Goal: Task Accomplishment & Management: Use online tool/utility

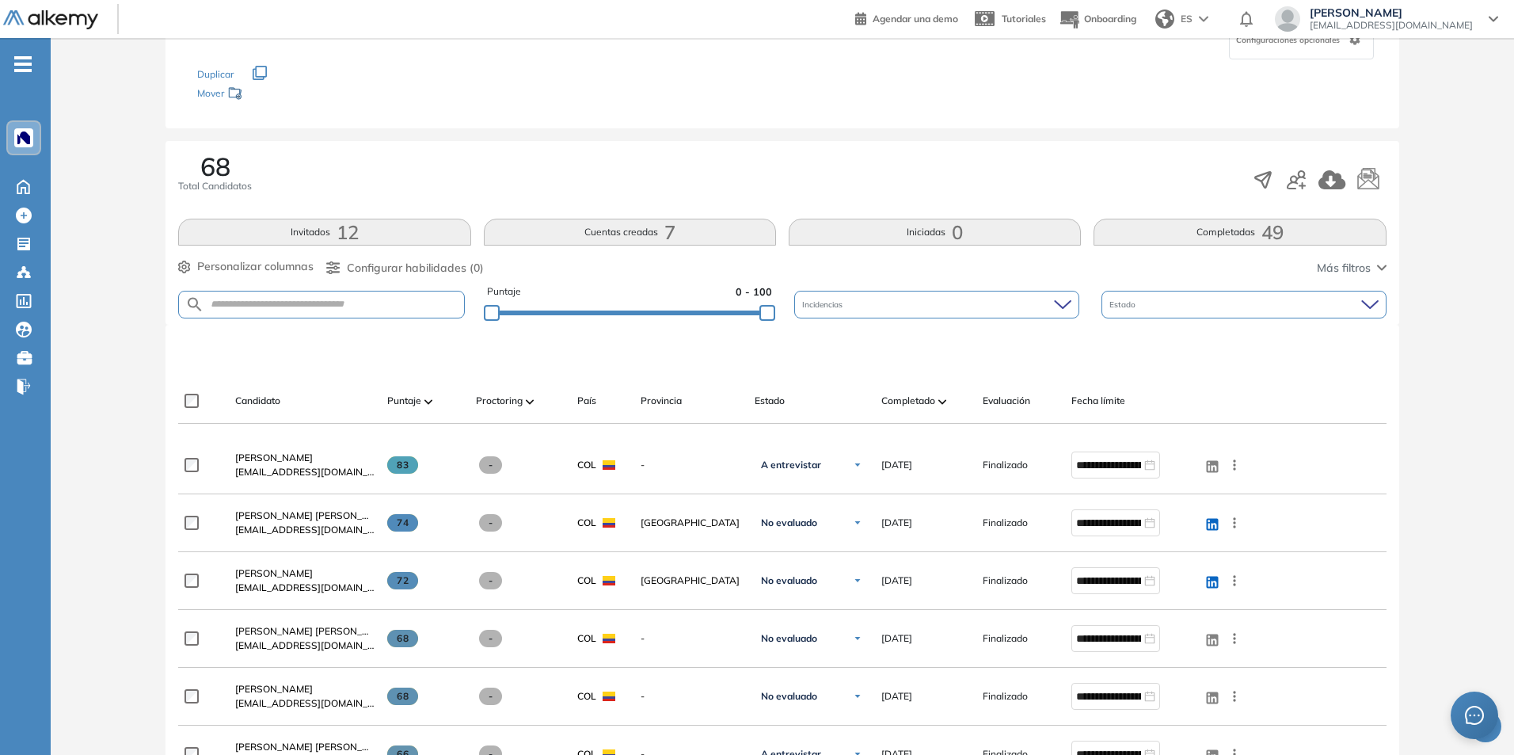
click at [26, 151] on div at bounding box center [24, 138] width 32 height 32
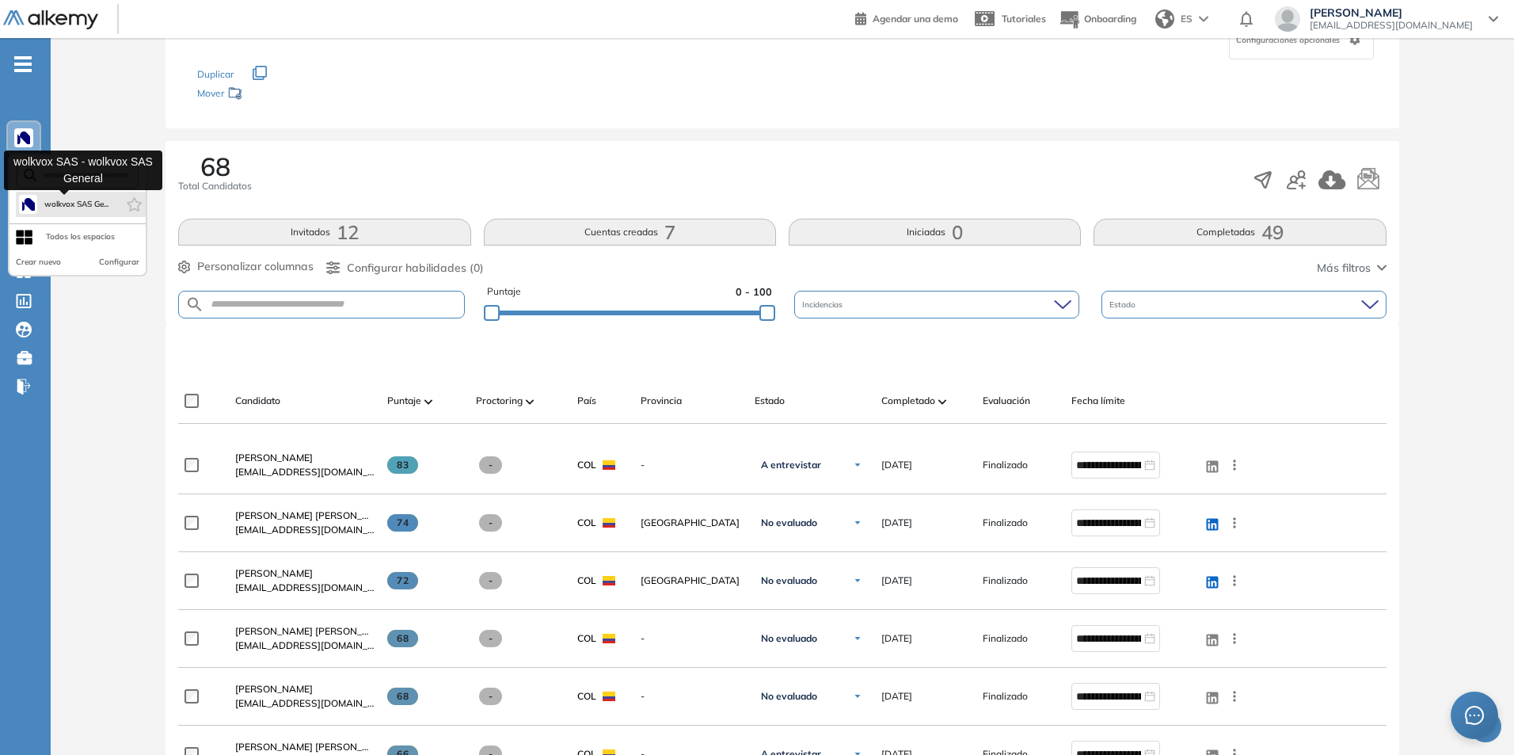
click at [48, 209] on span "wolkvox SAS Ge..." at bounding box center [76, 204] width 65 height 13
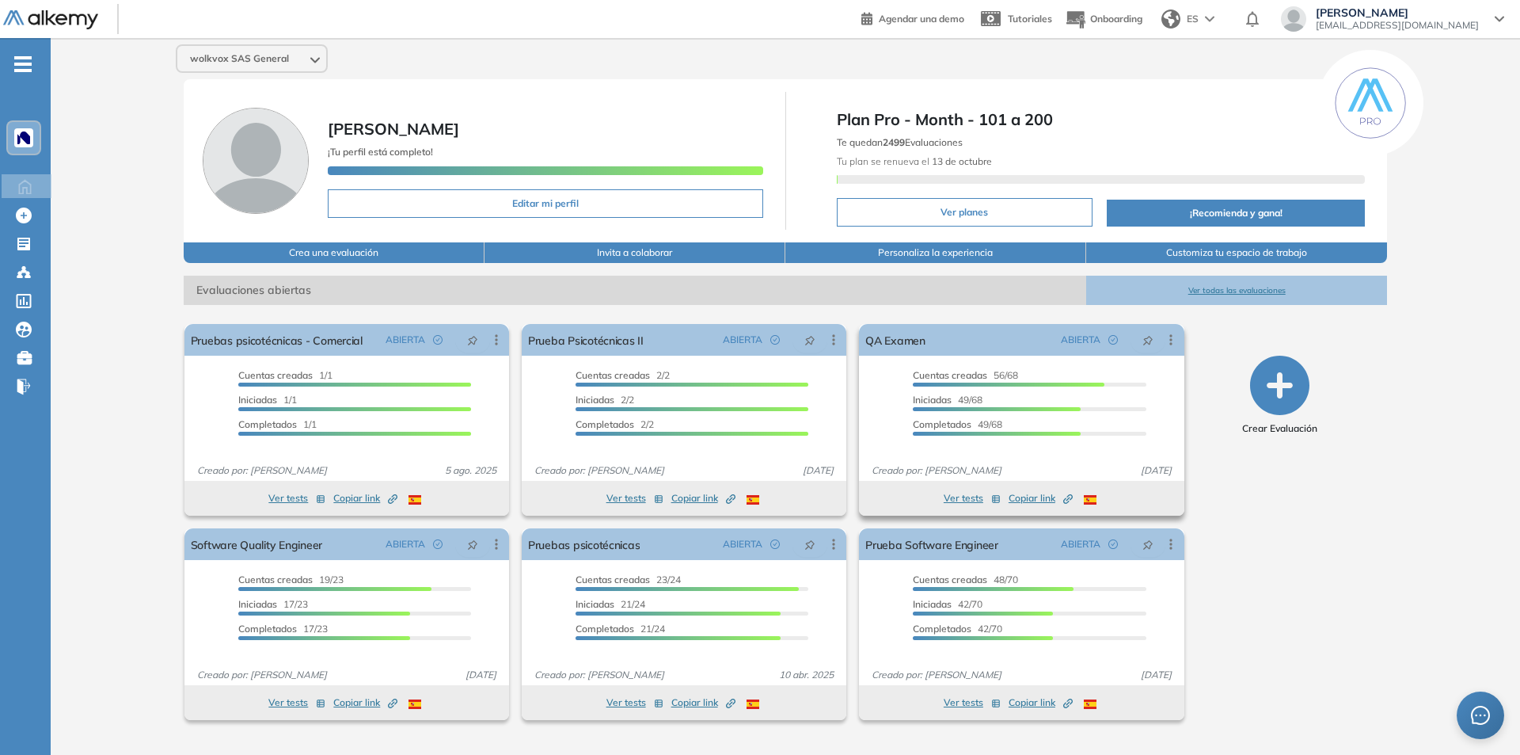
click at [1035, 497] on span "Copiar link Created by potrace 1.16, written by [PERSON_NAME] [DATE]-[DATE]" at bounding box center [1041, 498] width 64 height 14
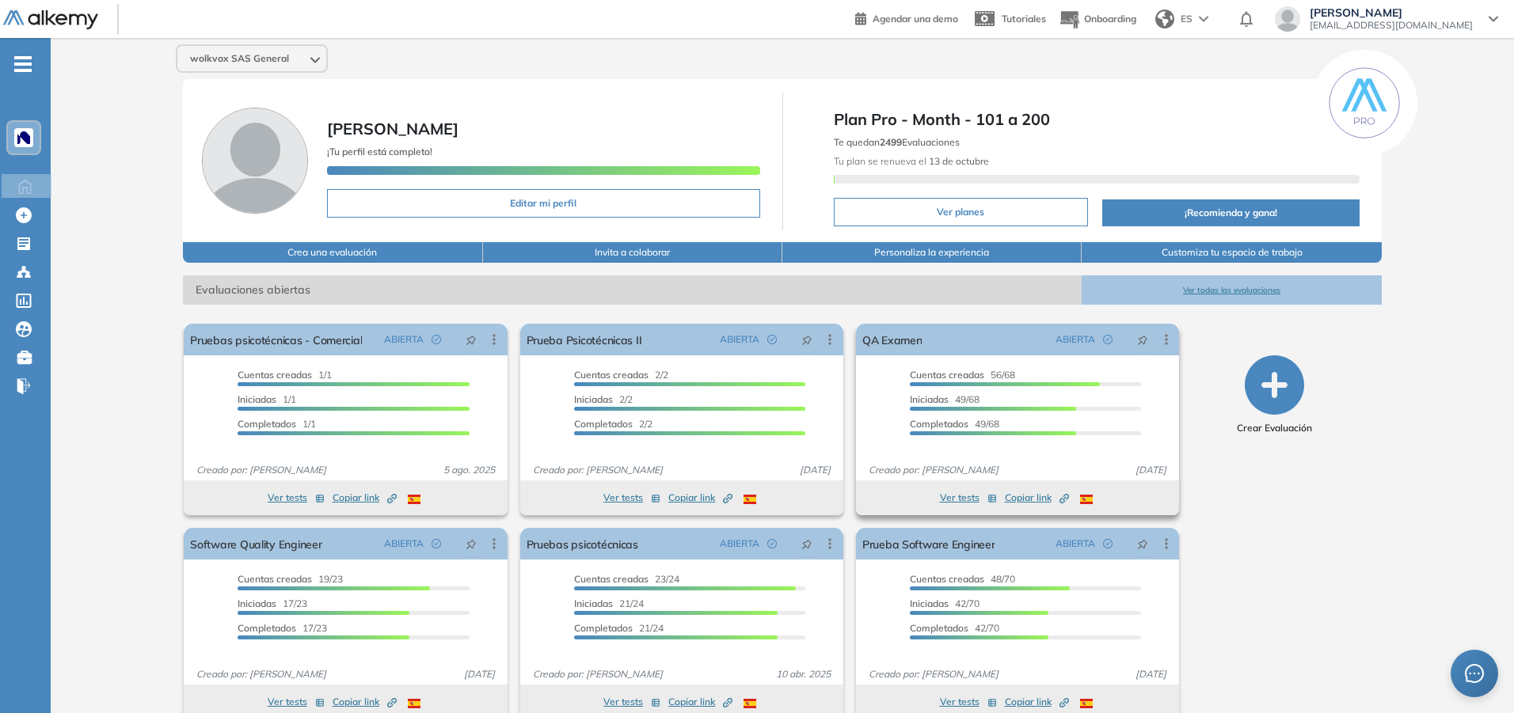
click at [1017, 500] on span "Copiar link Created by potrace 1.16, written by [PERSON_NAME] [DATE]-[DATE]" at bounding box center [1037, 498] width 64 height 14
click at [908, 335] on link "QA Examen" at bounding box center [892, 340] width 60 height 32
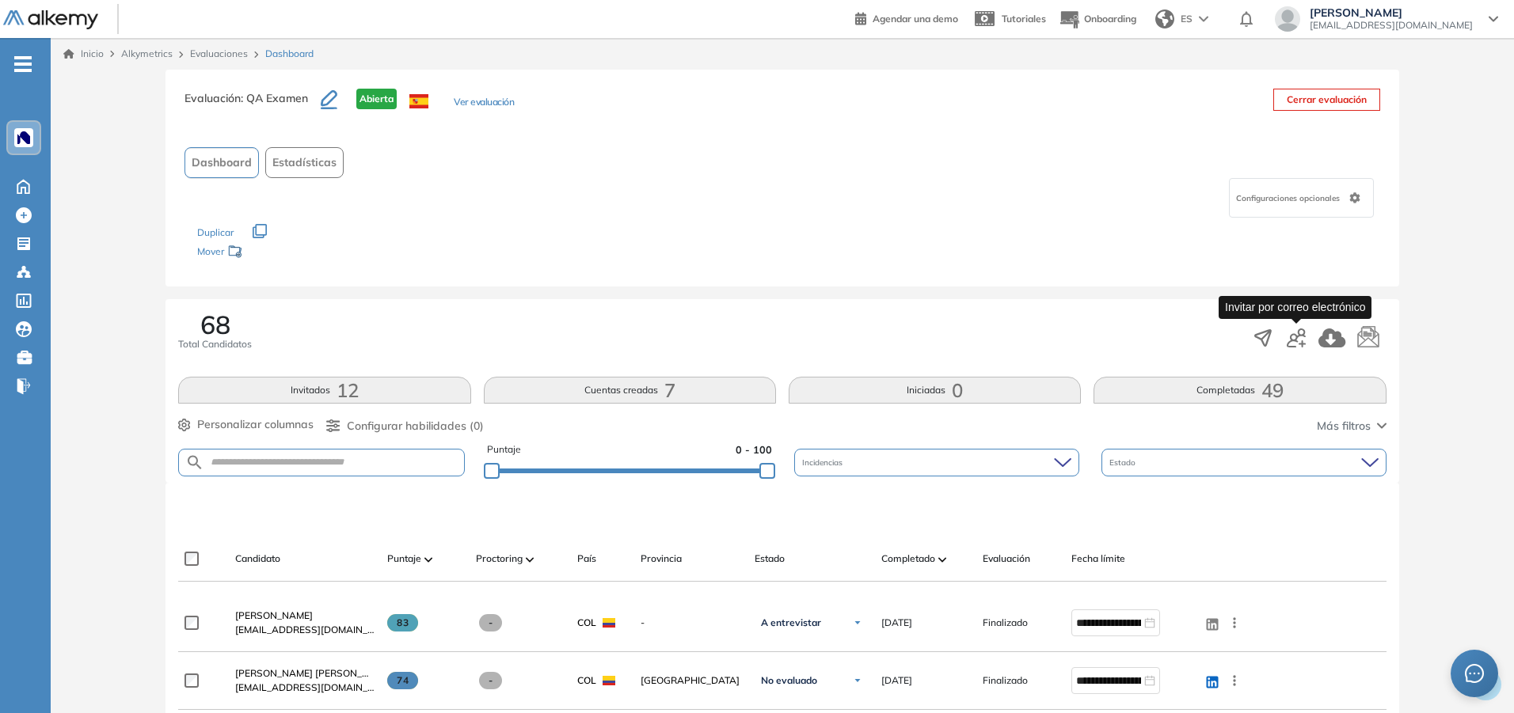
click at [1296, 344] on icon "button" at bounding box center [1296, 338] width 19 height 19
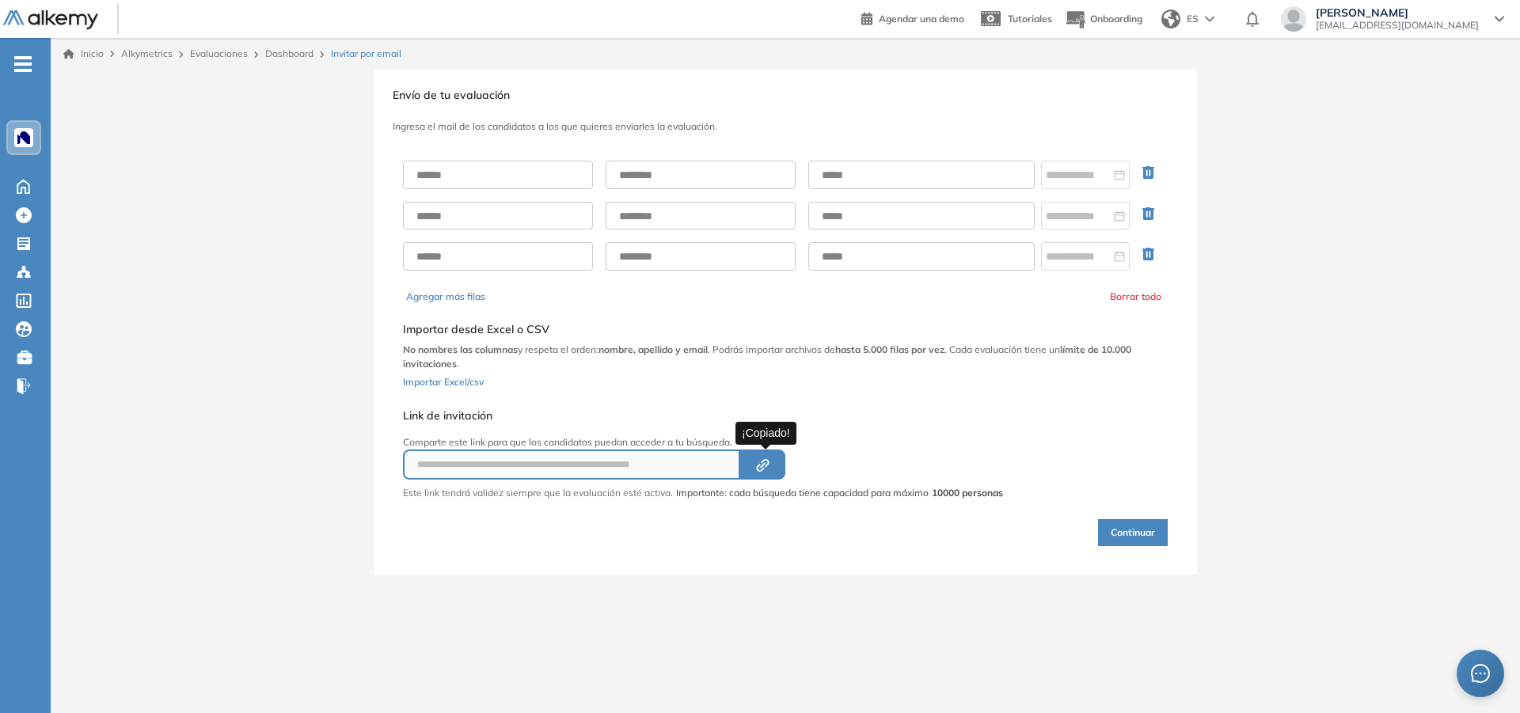
click at [757, 463] on icon "Created by potrace 1.16, written by [PERSON_NAME] [DATE]-[DATE]" at bounding box center [763, 465] width 18 height 13
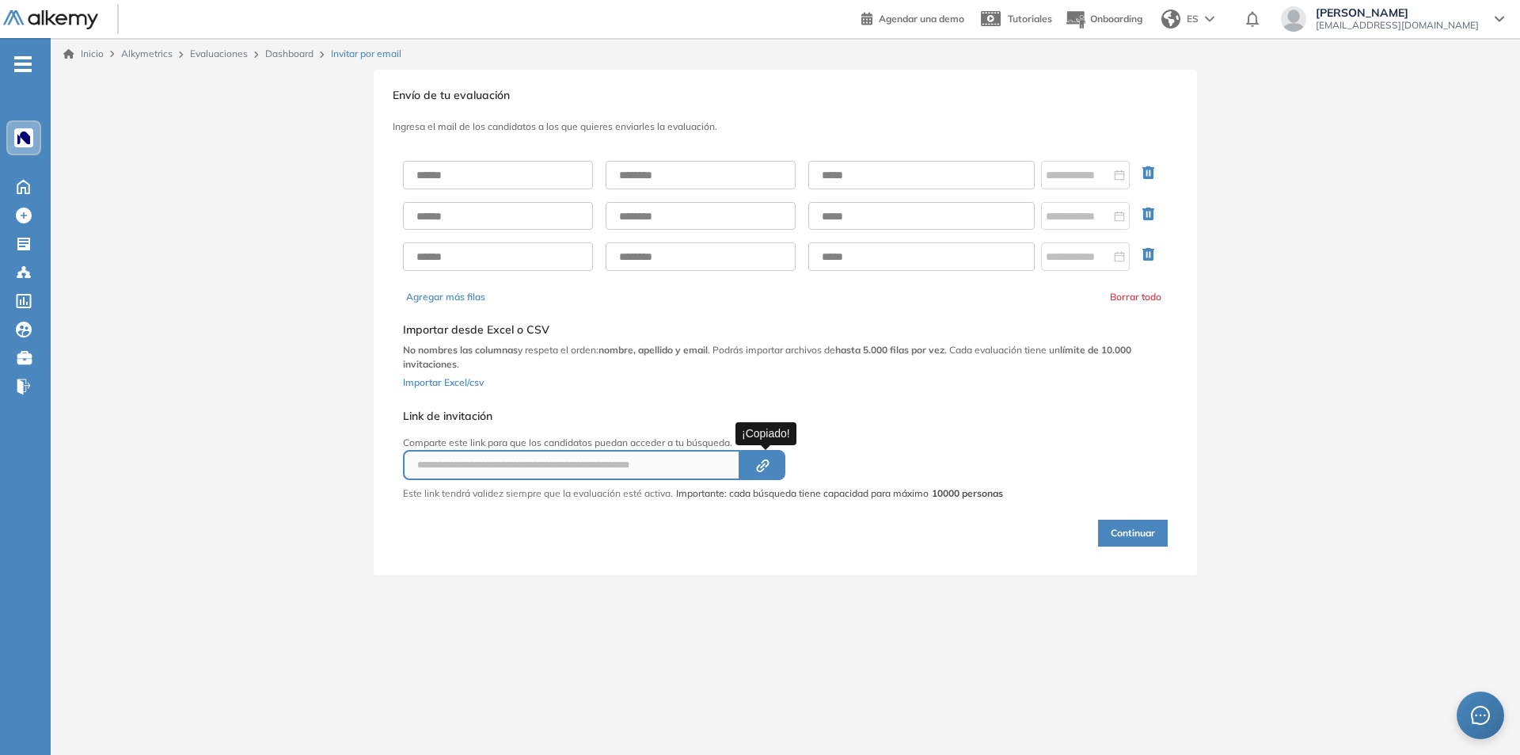
click at [775, 474] on button "Created by potrace 1.16, written by [PERSON_NAME] [DATE]-[DATE]" at bounding box center [762, 465] width 45 height 30
click at [772, 466] on icon "Created by potrace 1.16, written by [PERSON_NAME] [DATE]-[DATE]" at bounding box center [763, 465] width 18 height 13
